Goal: Task Accomplishment & Management: Use online tool/utility

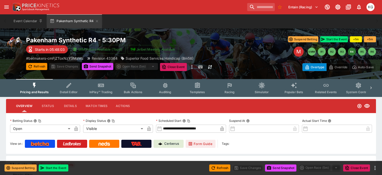
click at [232, 88] on icon "Event type filters" at bounding box center [230, 85] width 7 height 7
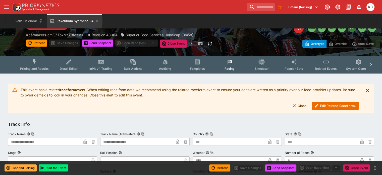
scroll to position [25, 0]
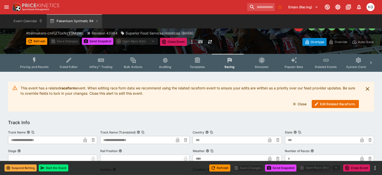
click at [329, 103] on button "Edit Related Raceform." at bounding box center [335, 104] width 47 height 8
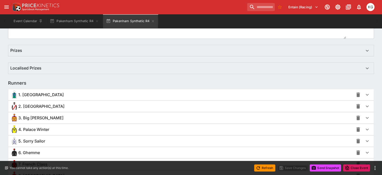
scroll to position [352, 0]
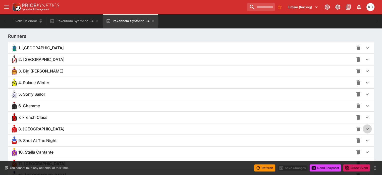
click at [366, 128] on icon "button" at bounding box center [367, 129] width 3 height 2
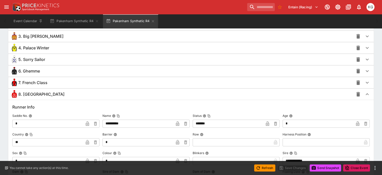
scroll to position [377, 0]
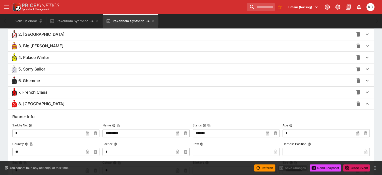
click at [365, 92] on icon "button" at bounding box center [368, 92] width 6 height 6
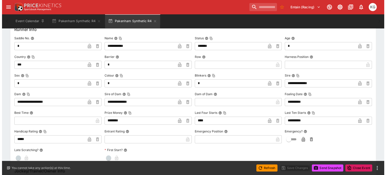
scroll to position [503, 0]
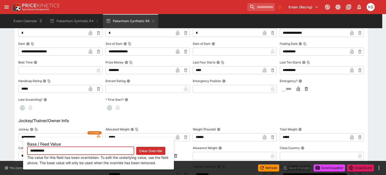
click at [99, 135] on icon "button" at bounding box center [98, 137] width 3 height 5
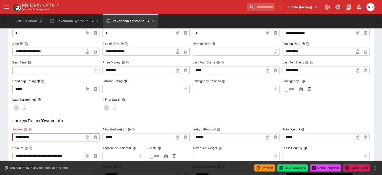
drag, startPoint x: 58, startPoint y: 136, endPoint x: 18, endPoint y: 134, distance: 40.3
paste input "*"
type input "**********"
click at [89, 137] on icon "button" at bounding box center [87, 138] width 3 height 2
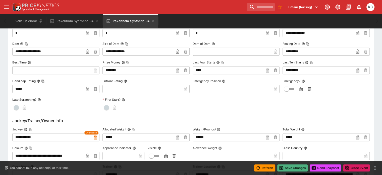
click at [294, 168] on button "Save Changes" at bounding box center [293, 167] width 31 height 7
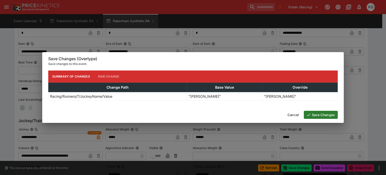
click at [328, 115] on button "Save Changes" at bounding box center [321, 115] width 34 height 8
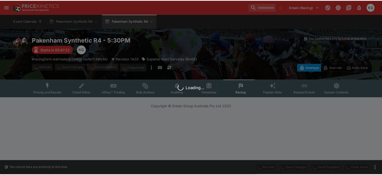
scroll to position [0, 0]
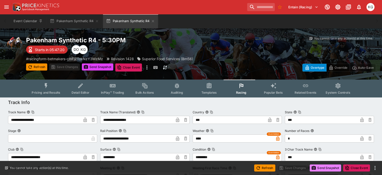
click at [327, 167] on button "Send Snapshot" at bounding box center [325, 167] width 31 height 7
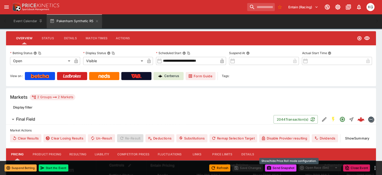
scroll to position [50, 0]
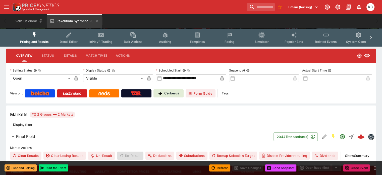
click at [235, 40] on span "Racing" at bounding box center [230, 42] width 10 height 4
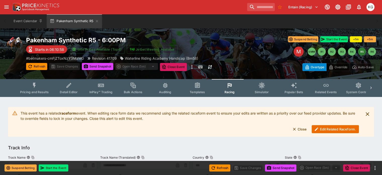
click at [335, 130] on button "Edit Related Raceform." at bounding box center [335, 129] width 47 height 8
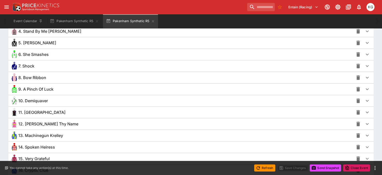
scroll to position [403, 0]
click at [365, 134] on icon "button" at bounding box center [368, 135] width 6 height 6
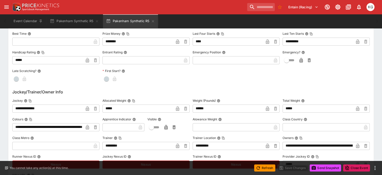
scroll to position [604, 0]
